Goal: Check status

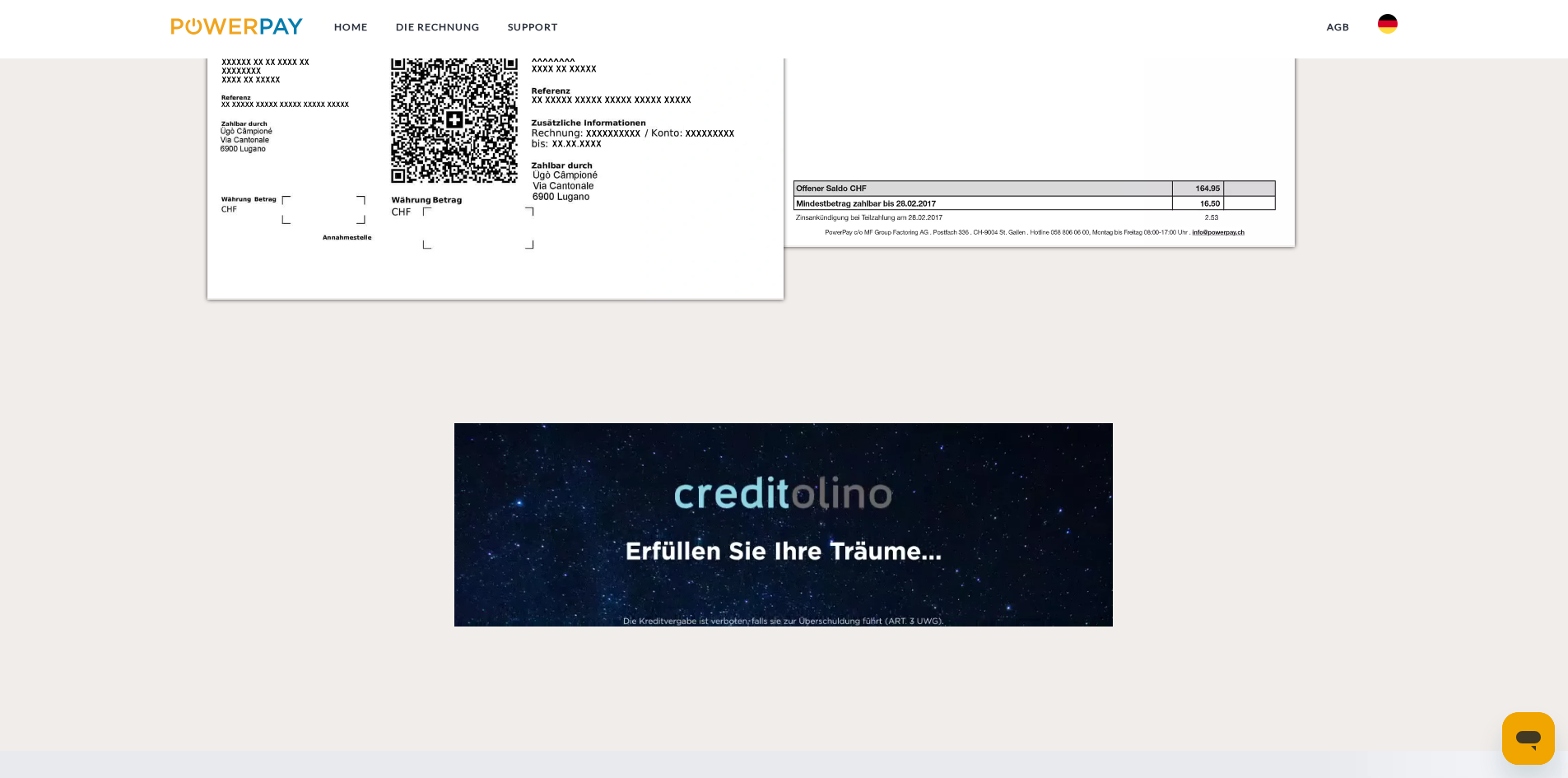
scroll to position [2552, 0]
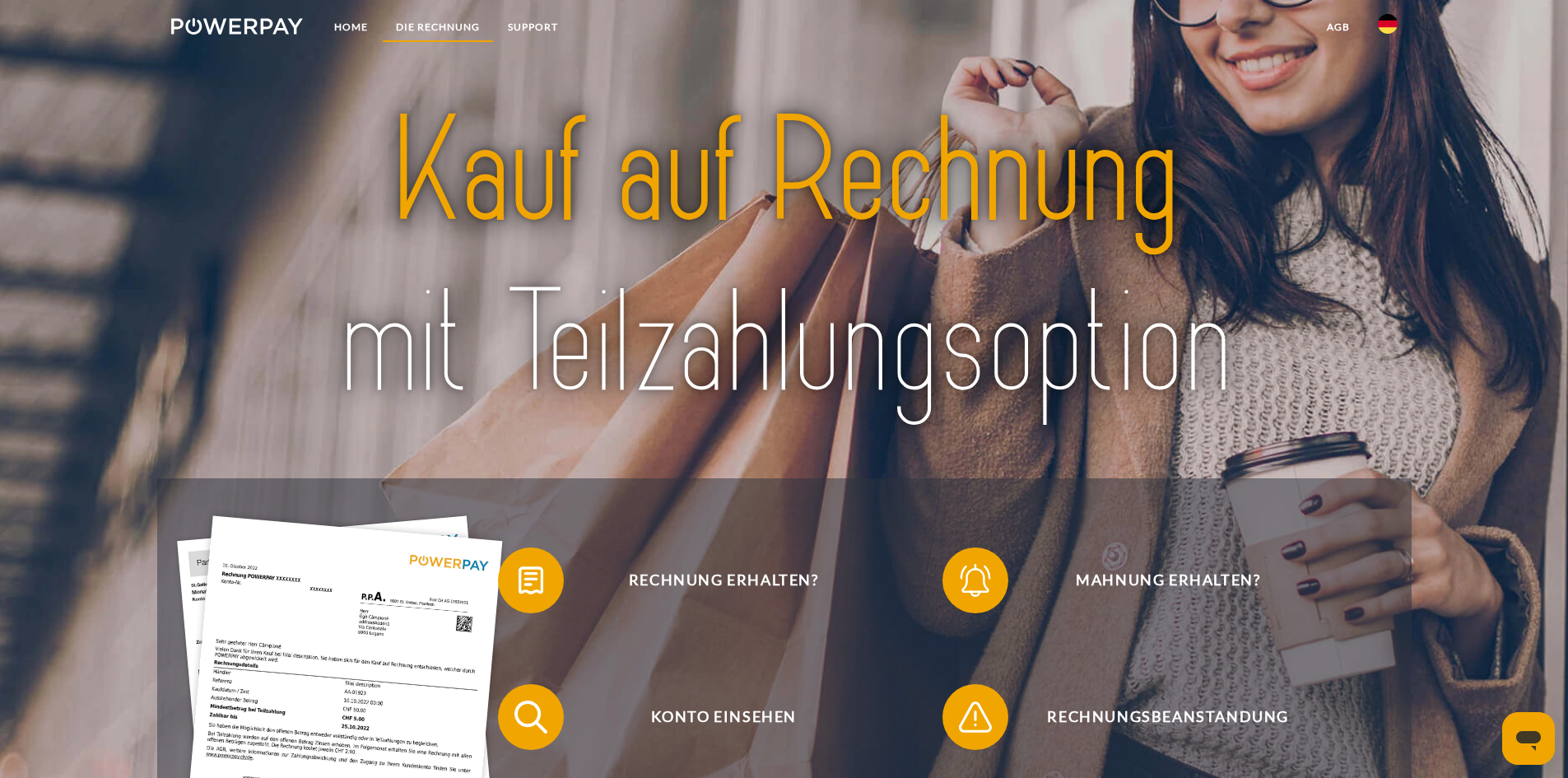
click at [447, 25] on link "DIE RECHNUNG" at bounding box center [437, 26] width 112 height 29
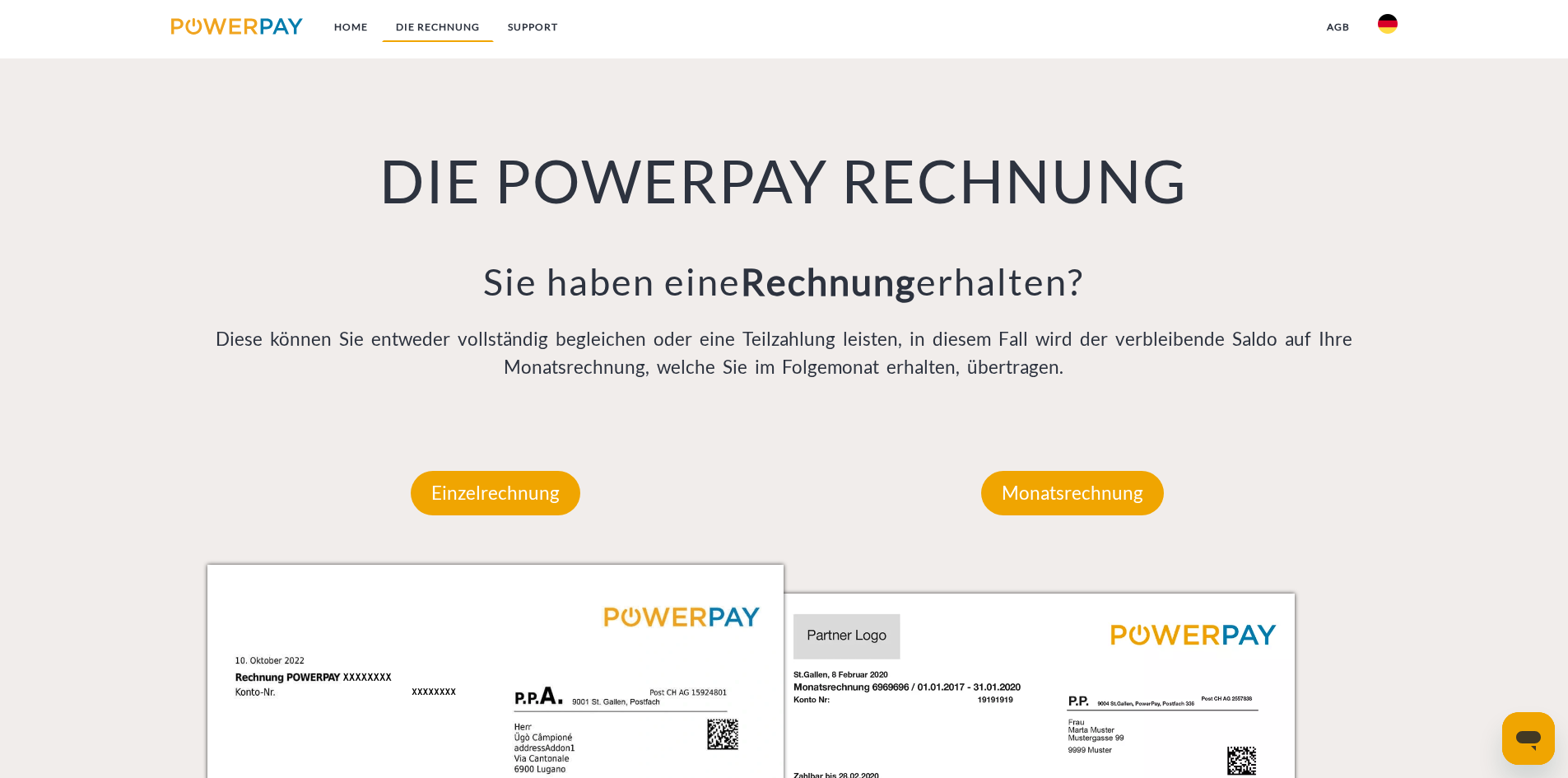
scroll to position [1080, 0]
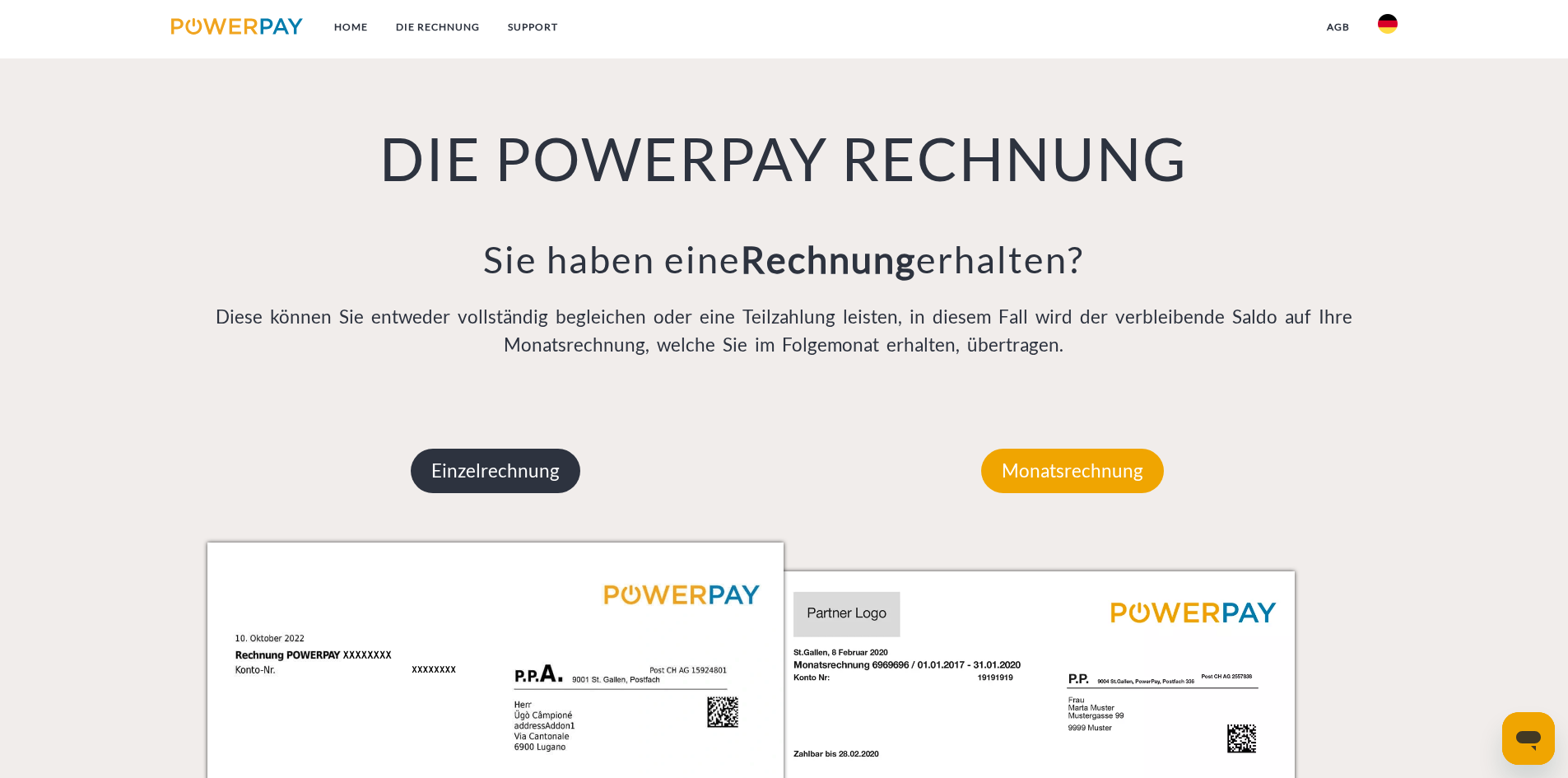
click at [504, 473] on p "Einzelrechnung" at bounding box center [495, 470] width 170 height 44
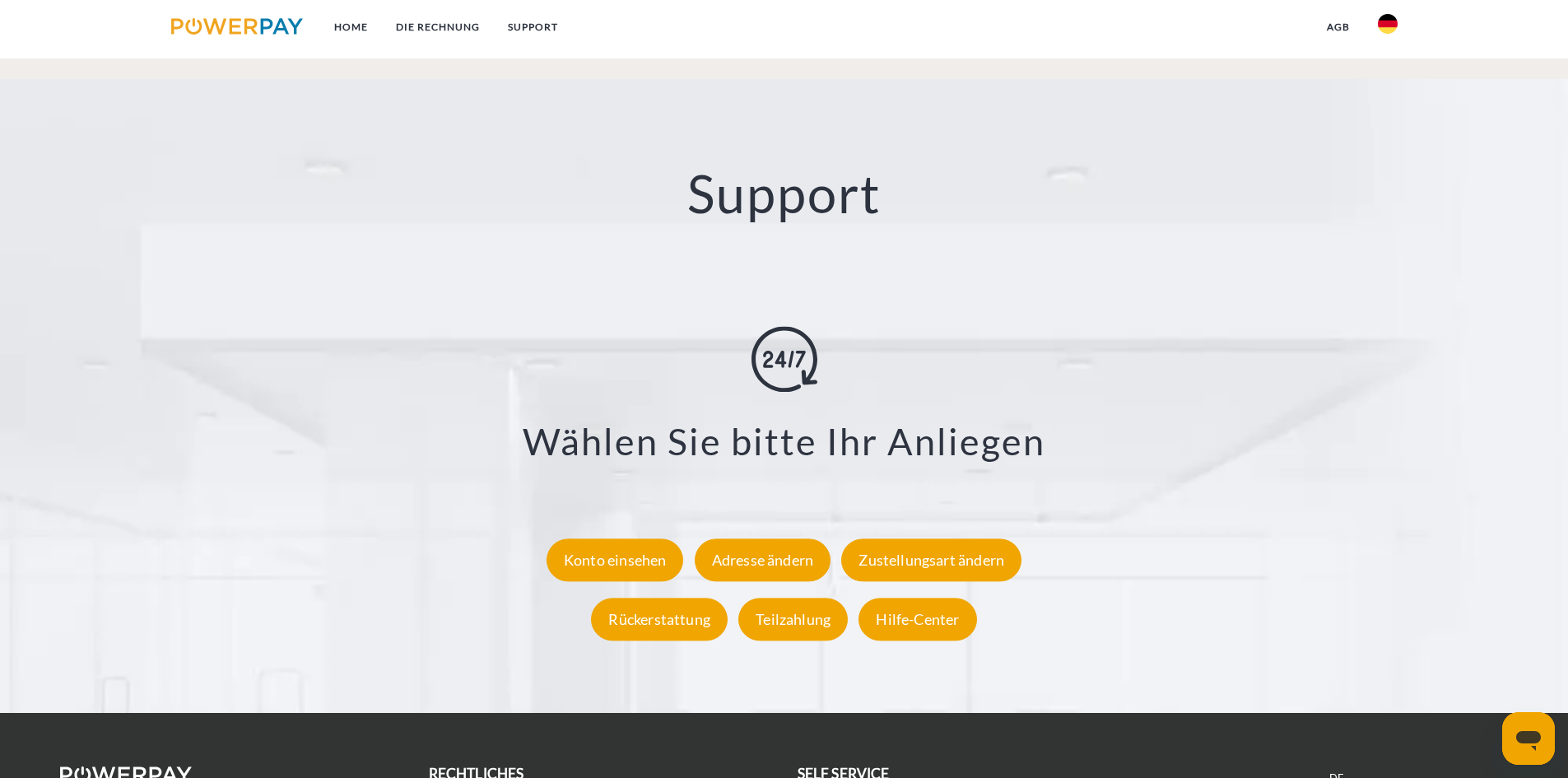
scroll to position [3032, 0]
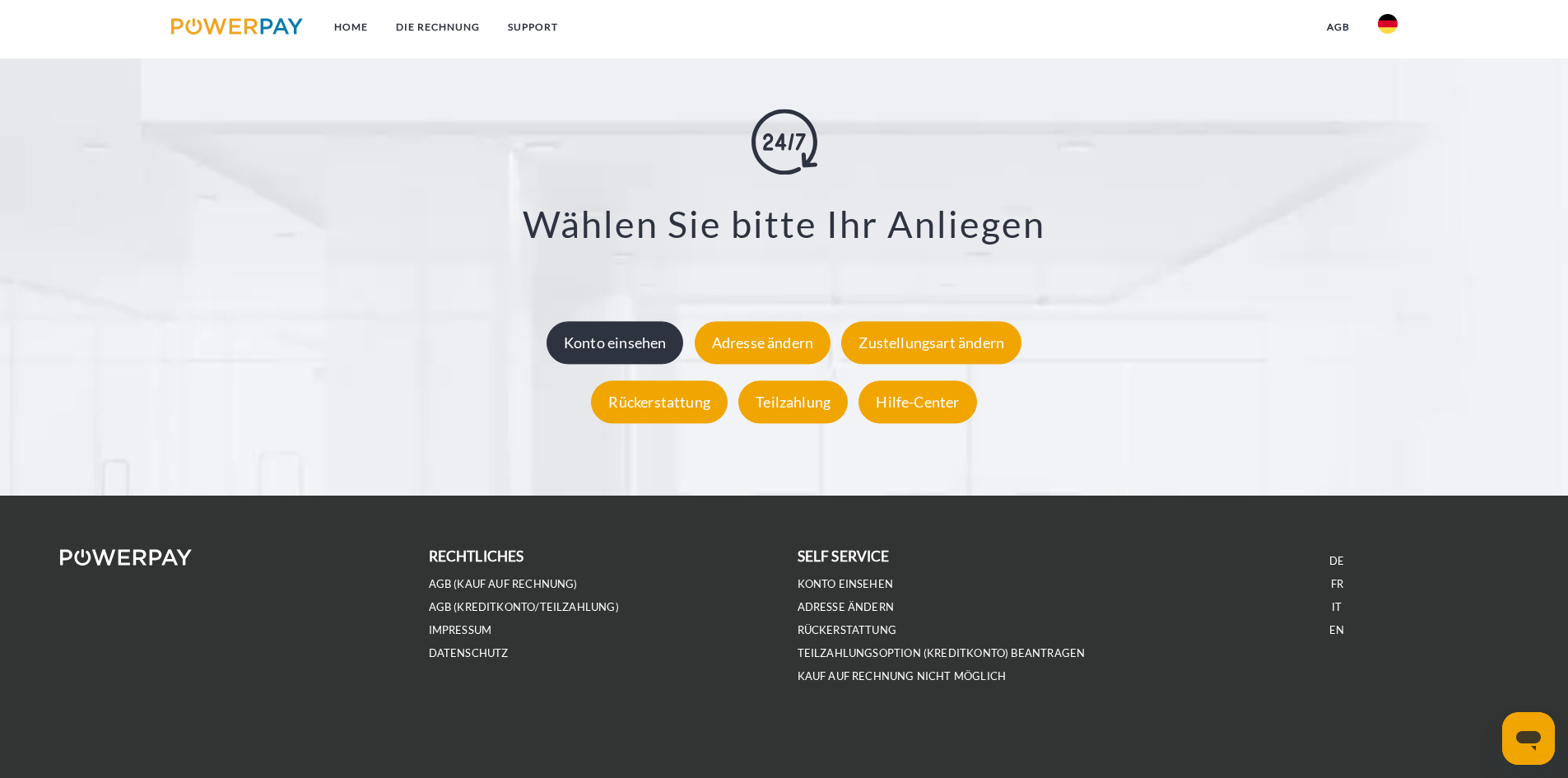
click at [597, 349] on div "Konto einsehen" at bounding box center [615, 342] width 137 height 42
